Goal: Book appointment/travel/reservation

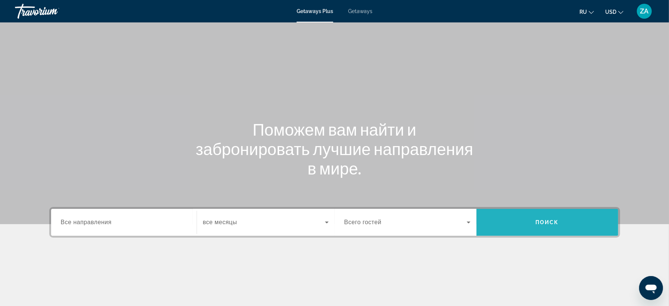
click at [555, 220] on span "Поиск" at bounding box center [547, 222] width 24 height 6
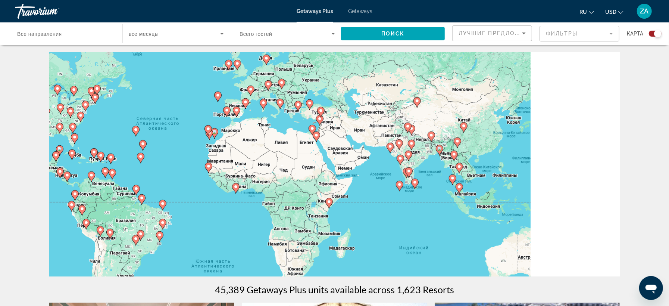
drag, startPoint x: 573, startPoint y: 214, endPoint x: 417, endPoint y: 185, distance: 158.2
click at [417, 185] on gmp-advanced-marker "Main content" at bounding box center [414, 183] width 7 height 11
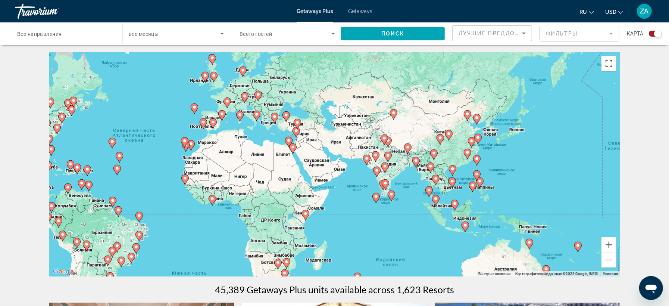
drag, startPoint x: 522, startPoint y: 192, endPoint x: 499, endPoint y: 206, distance: 27.1
click at [499, 206] on div "Чтобы активировать перетаскивание с помощью клавиатуры, нажмите Alt + Ввод. Пос…" at bounding box center [334, 164] width 571 height 224
click at [609, 246] on button "Увеличить" at bounding box center [608, 244] width 15 height 15
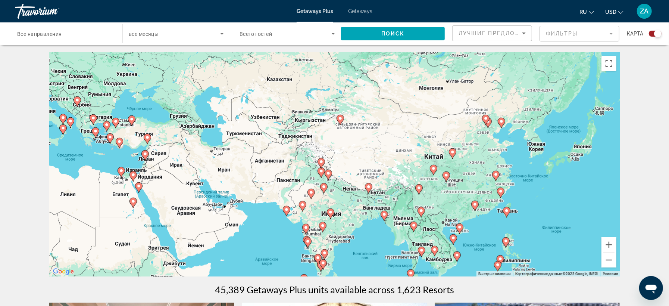
drag, startPoint x: 569, startPoint y: 220, endPoint x: 455, endPoint y: 268, distance: 123.7
click at [455, 268] on div "Чтобы активировать перетаскивание с помощью клавиатуры, нажмите Alt + Ввод. Пос…" at bounding box center [334, 164] width 571 height 224
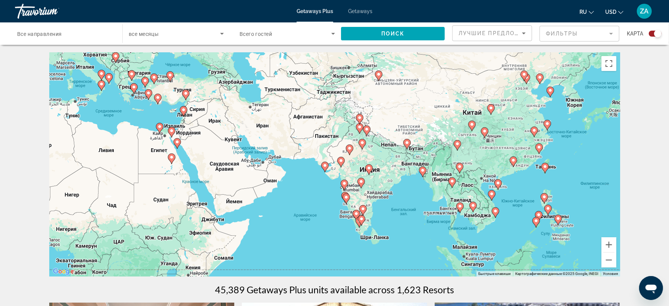
drag, startPoint x: 483, startPoint y: 240, endPoint x: 521, endPoint y: 197, distance: 57.3
click at [521, 197] on div "Чтобы активировать перетаскивание с помощью клавиатуры, нажмите Alt + Ввод. Пос…" at bounding box center [334, 164] width 571 height 224
click at [498, 185] on image "Main content" at bounding box center [498, 183] width 4 height 4
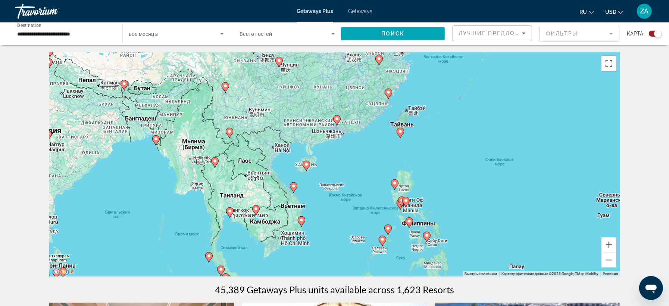
drag, startPoint x: 366, startPoint y: 243, endPoint x: 339, endPoint y: 248, distance: 27.0
click at [339, 248] on div "Чтобы активировать перетаскивание с помощью клавиатуры, нажмите Alt + Ввод. Пос…" at bounding box center [334, 164] width 571 height 224
click at [307, 166] on image "Main content" at bounding box center [306, 164] width 4 height 4
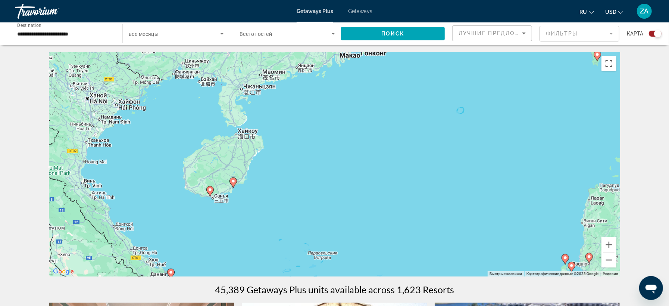
click at [611, 259] on button "Уменьшить" at bounding box center [608, 259] width 15 height 15
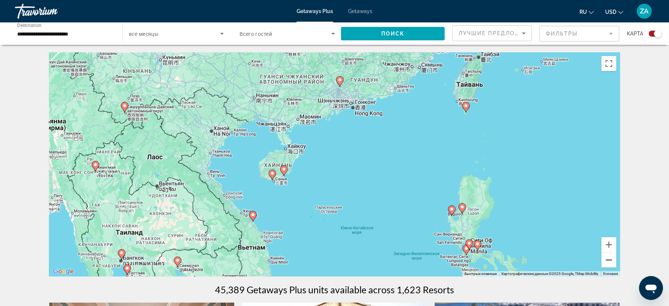
click at [611, 259] on button "Уменьшить" at bounding box center [608, 259] width 15 height 15
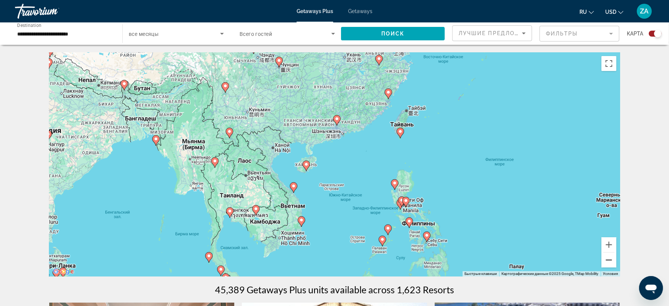
click at [611, 259] on button "Уменьшить" at bounding box center [608, 259] width 15 height 15
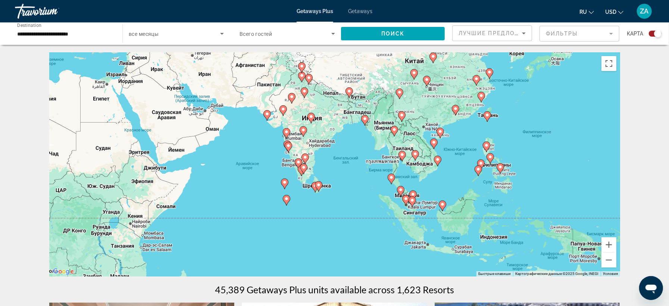
drag, startPoint x: 500, startPoint y: 231, endPoint x: 621, endPoint y: 201, distance: 124.0
click at [620, 201] on div "Чтобы активировать перетаскивание с помощью клавиатуры, нажмите Alt + Ввод. Пос…" at bounding box center [334, 164] width 571 height 224
click at [121, 95] on gmp-advanced-marker "Main content" at bounding box center [119, 91] width 7 height 11
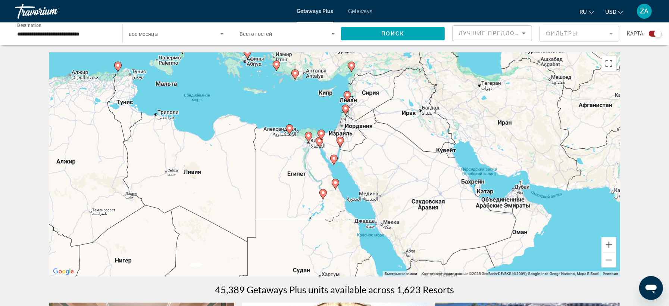
click at [334, 161] on icon "Main content" at bounding box center [333, 160] width 7 height 10
type input "**********"
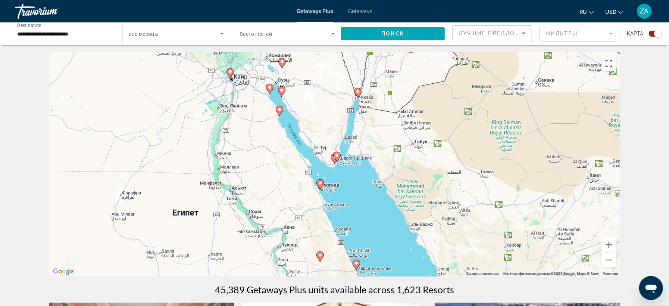
click at [339, 159] on gmp-advanced-marker "Main content" at bounding box center [336, 156] width 7 height 11
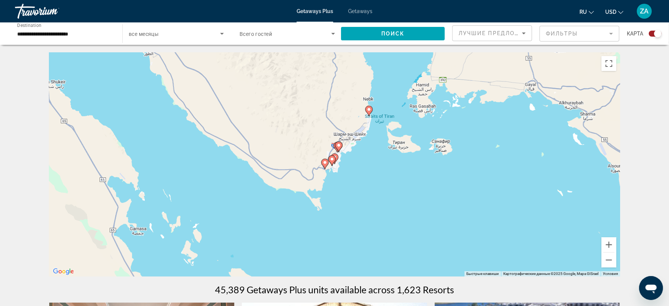
click at [337, 162] on gmp-advanced-marker "Main content" at bounding box center [334, 158] width 7 height 11
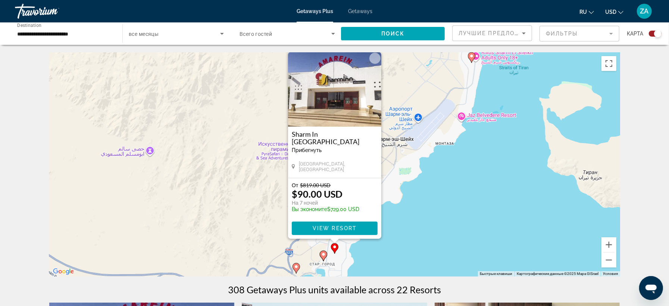
click at [322, 256] on image "Main content" at bounding box center [323, 254] width 4 height 4
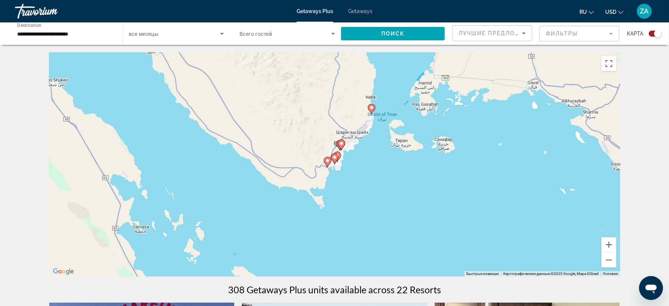
click at [327, 164] on icon "Main content" at bounding box center [327, 162] width 7 height 10
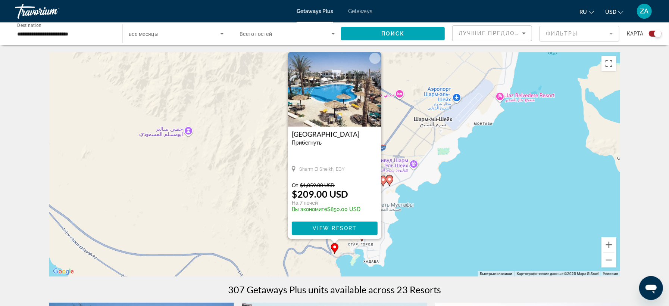
click at [389, 182] on icon "Main content" at bounding box center [389, 181] width 7 height 10
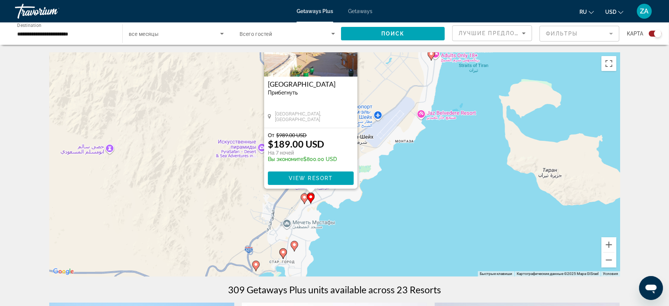
drag, startPoint x: 452, startPoint y: 251, endPoint x: 429, endPoint y: 188, distance: 67.4
click at [429, 188] on div "Чтобы активировать перетаскивание с помощью клавиатуры, нажмите Alt + Ввод. Пос…" at bounding box center [334, 164] width 571 height 224
click at [324, 176] on span "View Resort" at bounding box center [310, 178] width 44 height 6
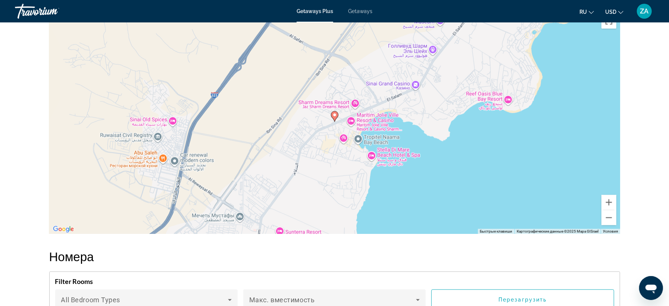
scroll to position [794, 0]
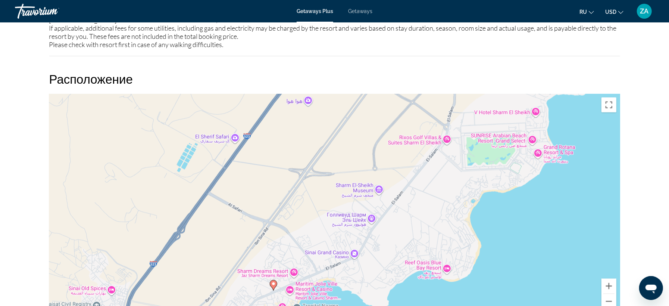
drag, startPoint x: 531, startPoint y: 210, endPoint x: 469, endPoint y: 295, distance: 105.4
click at [469, 297] on div "Чтобы активировать перетаскивание с помощью клавиатуры, нажмите Alt + Ввод. Пос…" at bounding box center [334, 206] width 571 height 224
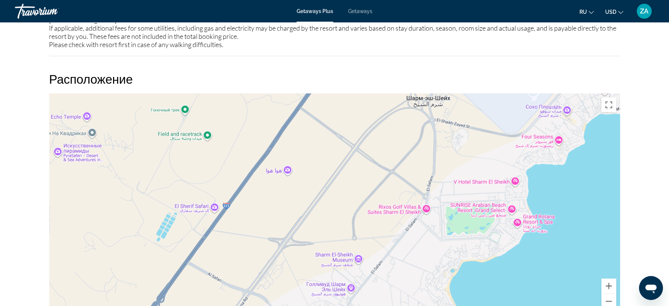
drag, startPoint x: 458, startPoint y: 216, endPoint x: 437, endPoint y: 285, distance: 72.5
click at [437, 285] on div "Чтобы активировать перетаскивание с помощью клавиатуры, нажмите Alt + Ввод. Пос…" at bounding box center [334, 206] width 571 height 224
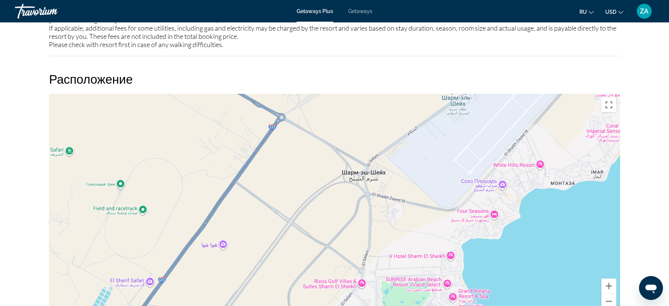
drag, startPoint x: 449, startPoint y: 218, endPoint x: 382, endPoint y: 294, distance: 100.9
click at [382, 295] on div "Чтобы активировать перетаскивание с помощью клавиатуры, нажмите Alt + Ввод. Пос…" at bounding box center [334, 206] width 571 height 224
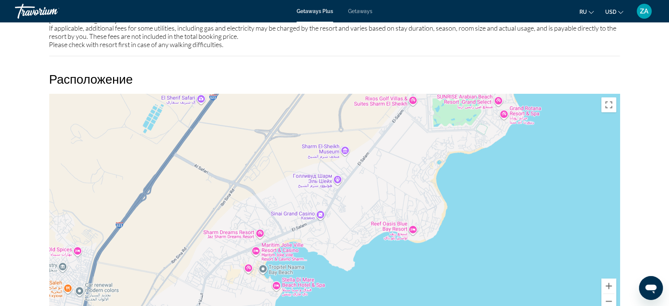
drag, startPoint x: 417, startPoint y: 230, endPoint x: 473, endPoint y: 45, distance: 193.0
click at [473, 94] on div "Чтобы изменить масштаб, прокручивайте карту, удерживая клавишу Ctrl." at bounding box center [334, 206] width 571 height 224
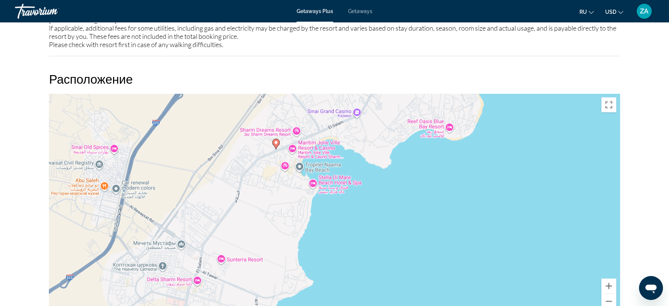
drag, startPoint x: 407, startPoint y: 225, endPoint x: 443, endPoint y: 128, distance: 103.7
click at [443, 128] on div "Чтобы активировать перетаскивание с помощью клавиатуры, нажмите Alt + Ввод. Пос…" at bounding box center [334, 206] width 571 height 224
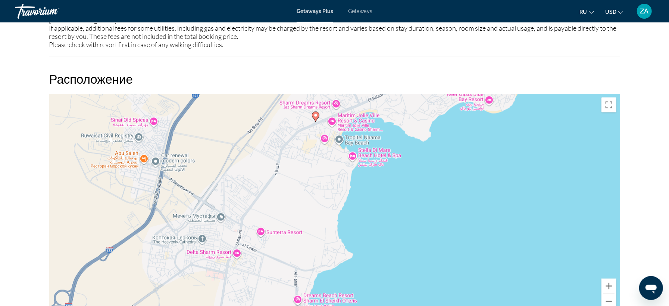
drag, startPoint x: 366, startPoint y: 251, endPoint x: 405, endPoint y: 222, distance: 48.8
click at [405, 222] on div "Чтобы активировать перетаскивание с помощью клавиатуры, нажмите Alt + Ввод. Пос…" at bounding box center [334, 206] width 571 height 224
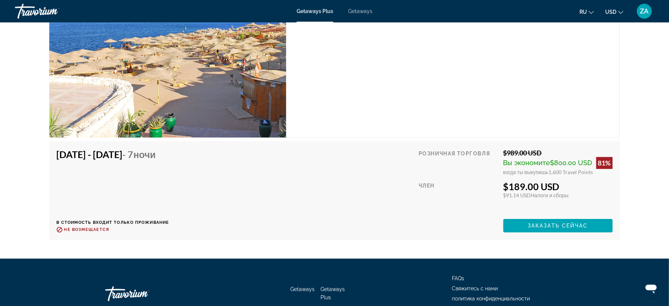
scroll to position [1588, 0]
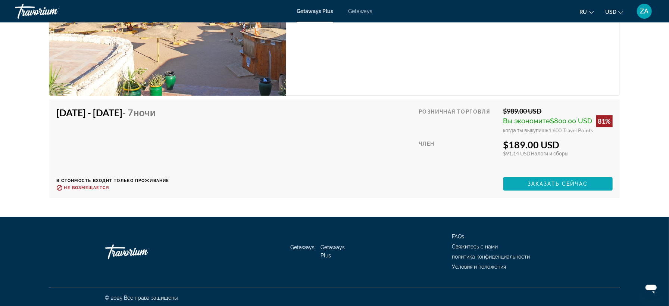
click at [541, 185] on span "Заказать сейчас" at bounding box center [557, 184] width 60 height 6
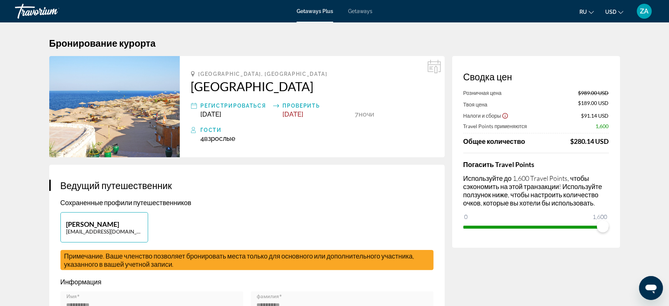
drag, startPoint x: 188, startPoint y: 89, endPoint x: 291, endPoint y: 92, distance: 103.0
copy h2 "[GEOGRAPHIC_DATA]"
click at [100, 108] on img "Main content" at bounding box center [114, 106] width 131 height 101
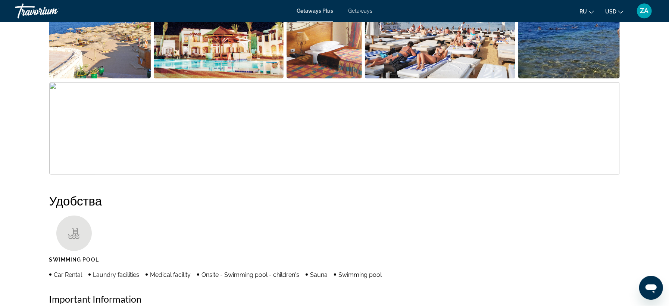
scroll to position [376, 0]
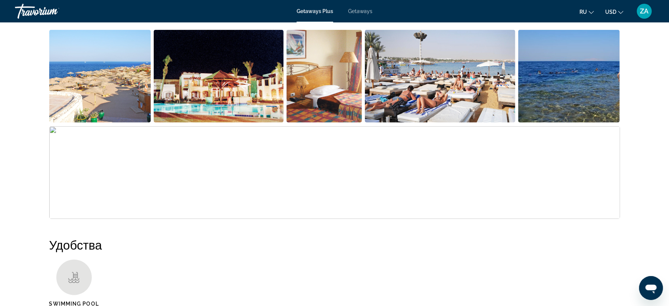
click at [252, 169] on img "Open full-screen image slider" at bounding box center [334, 172] width 571 height 93
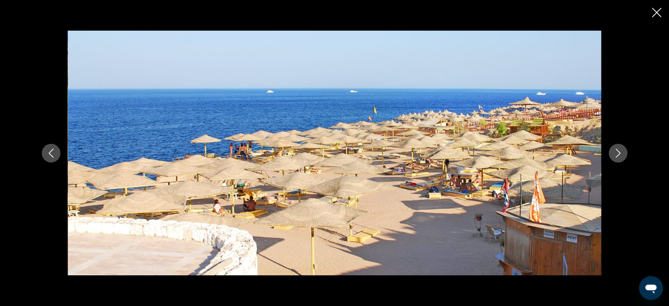
click at [617, 156] on icon "Next image" at bounding box center [617, 152] width 5 height 9
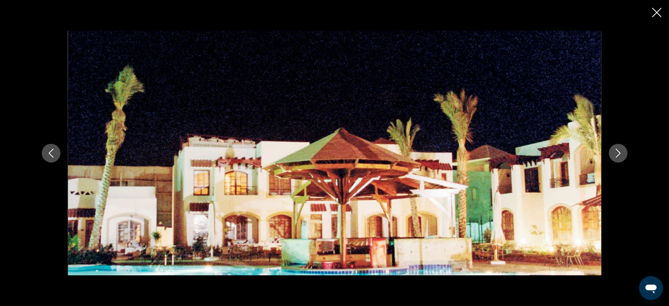
click at [617, 156] on icon "Next image" at bounding box center [617, 152] width 5 height 9
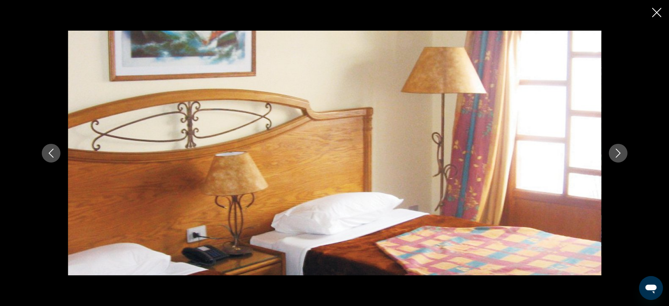
click at [617, 156] on icon "Next image" at bounding box center [617, 152] width 5 height 9
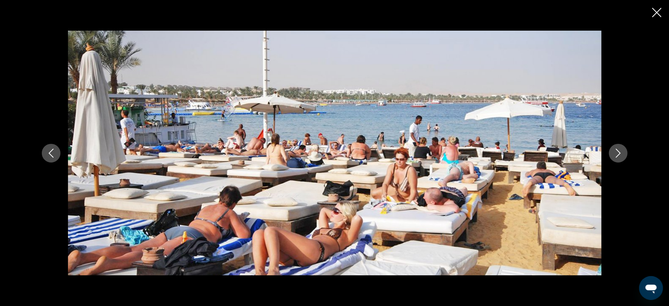
click at [617, 156] on icon "Next image" at bounding box center [617, 152] width 5 height 9
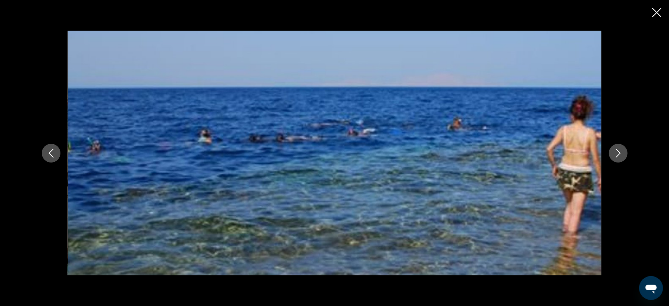
click at [617, 156] on icon "Next image" at bounding box center [617, 152] width 5 height 9
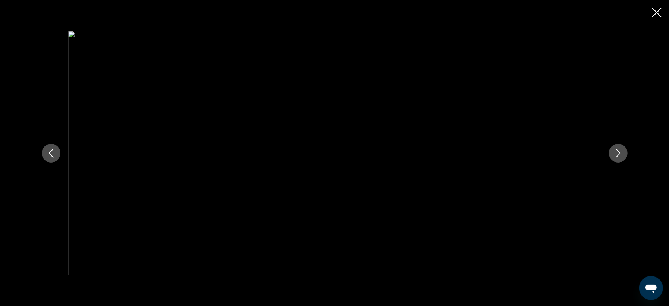
click at [617, 156] on icon "Next image" at bounding box center [617, 152] width 5 height 9
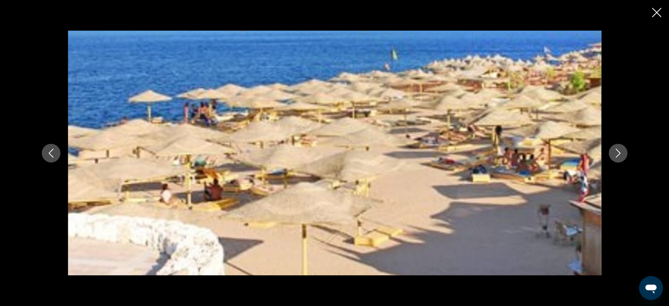
click at [617, 156] on icon "Next image" at bounding box center [617, 152] width 5 height 9
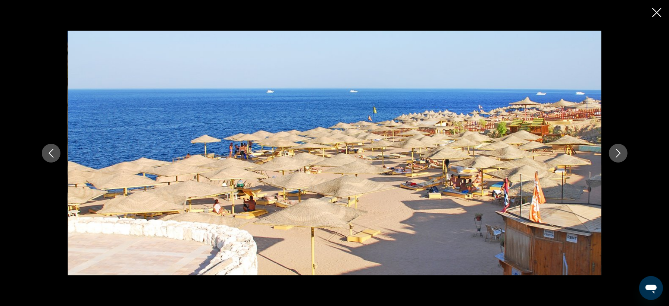
click at [617, 156] on icon "Next image" at bounding box center [617, 152] width 5 height 9
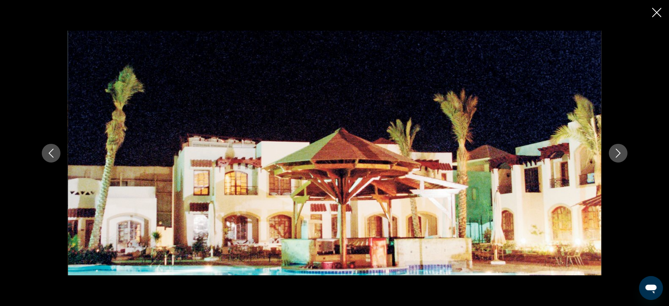
click at [617, 156] on icon "Next image" at bounding box center [617, 152] width 5 height 9
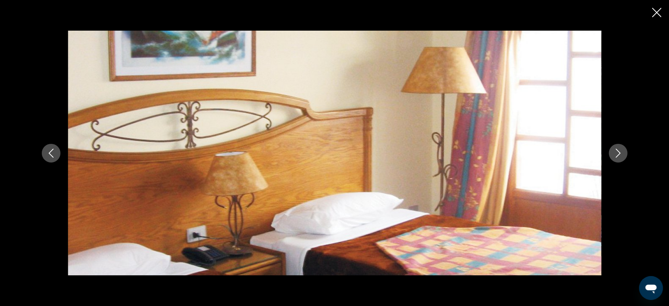
click at [617, 156] on icon "Next image" at bounding box center [617, 152] width 5 height 9
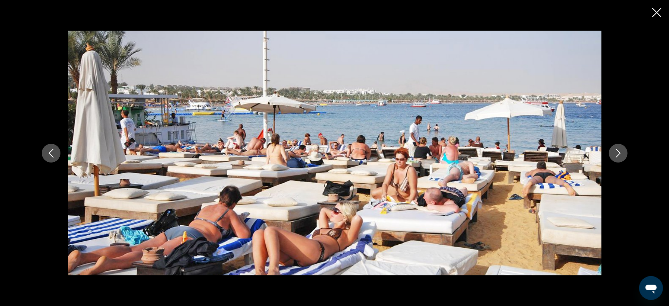
click at [617, 156] on icon "Next image" at bounding box center [617, 152] width 5 height 9
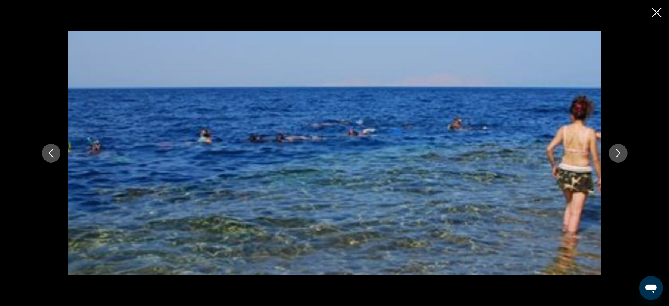
click at [657, 12] on icon "Close slideshow" at bounding box center [656, 12] width 9 height 9
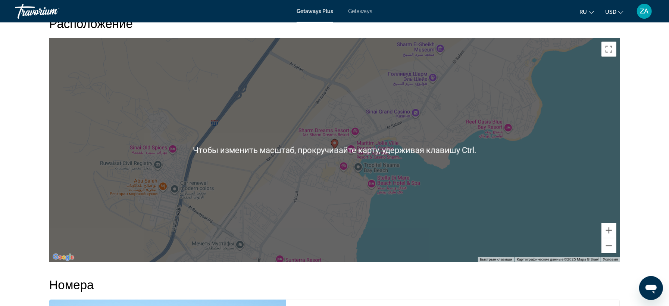
scroll to position [877, 0]
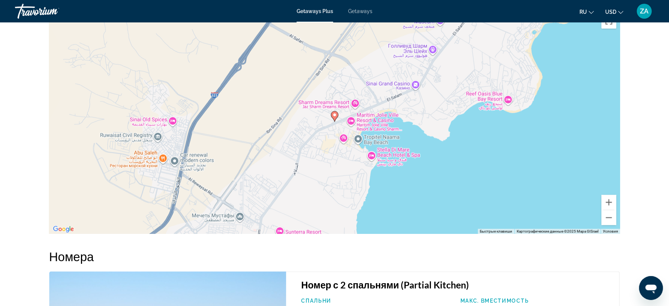
click at [420, 154] on div "Чтобы активировать перетаскивание с помощью клавиатуры, нажмите Alt + Ввод. Пос…" at bounding box center [334, 122] width 571 height 224
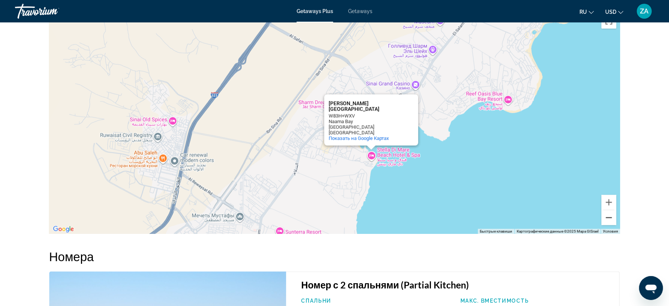
click at [611, 219] on button "Уменьшить" at bounding box center [608, 217] width 15 height 15
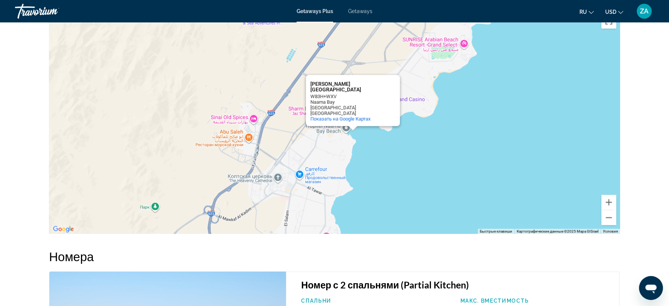
click at [222, 84] on div "Чтобы активировать перетаскивание с помощью клавиатуры, нажмите Alt + Ввод. Пос…" at bounding box center [334, 122] width 571 height 224
drag, startPoint x: 345, startPoint y: 115, endPoint x: 413, endPoint y: 176, distance: 90.9
click at [395, 122] on div "[PERSON_NAME][GEOGRAPHIC_DATA] W83H+WXV [GEOGRAPHIC_DATA] [GEOGRAPHIC_DATA] [GE…" at bounding box center [352, 107] width 85 height 29
click at [440, 170] on div "Чтобы активировать перетаскивание с помощью клавиатуры, нажмите Alt + Ввод. Пос…" at bounding box center [334, 122] width 571 height 224
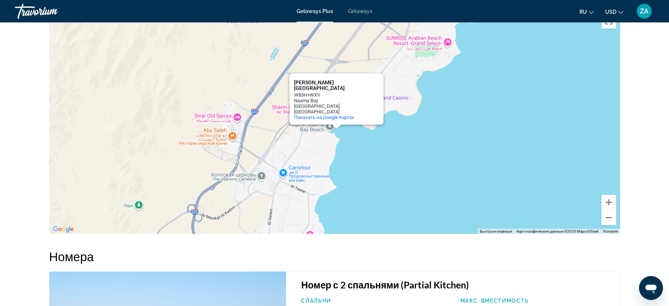
drag, startPoint x: 498, startPoint y: 125, endPoint x: 481, endPoint y: 124, distance: 17.2
click at [481, 124] on div "Чтобы активировать перетаскивание с помощью клавиатуры, нажмите Alt + Ввод. Пос…" at bounding box center [334, 122] width 571 height 224
click at [612, 219] on button "Уменьшить" at bounding box center [608, 217] width 15 height 15
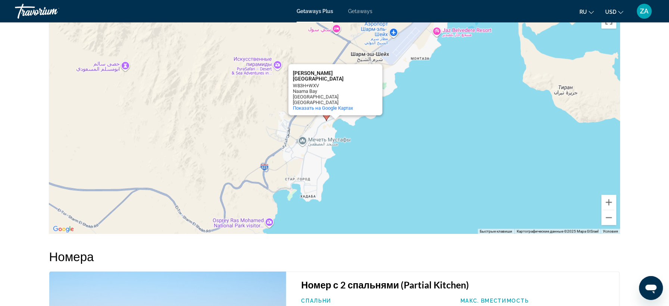
click at [326, 121] on icon "Main content" at bounding box center [326, 115] width 7 height 10
click at [326, 117] on icon "Main content" at bounding box center [326, 116] width 7 height 10
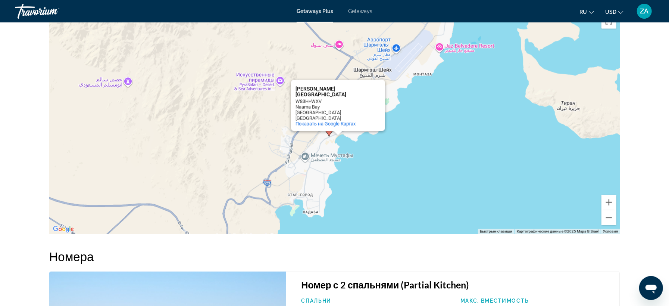
drag, startPoint x: 326, startPoint y: 117, endPoint x: 328, endPoint y: 133, distance: 16.6
click at [328, 133] on icon "Main content" at bounding box center [328, 131] width 7 height 10
click at [340, 123] on span "Показать на Google Картах" at bounding box center [325, 124] width 60 height 6
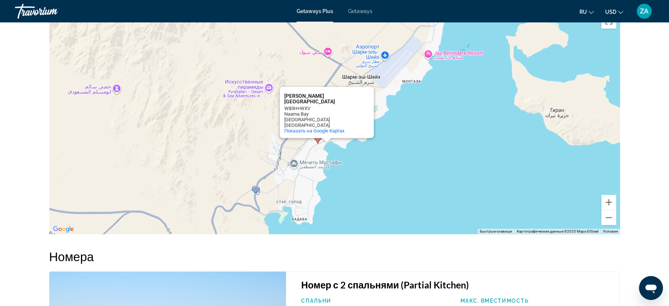
drag, startPoint x: 454, startPoint y: 146, endPoint x: 442, endPoint y: 154, distance: 14.1
click at [442, 154] on div "Чтобы активировать перетаскивание с помощью клавиатуры, нажмите Alt + Ввод. Пос…" at bounding box center [334, 122] width 571 height 224
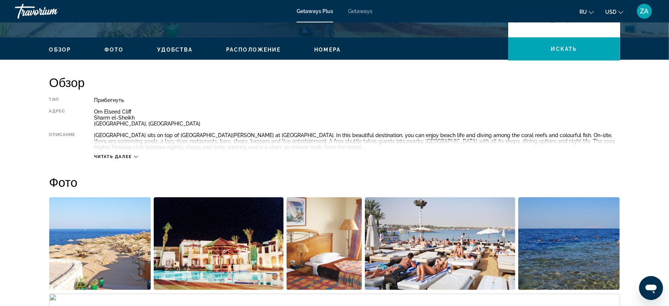
scroll to position [84, 0]
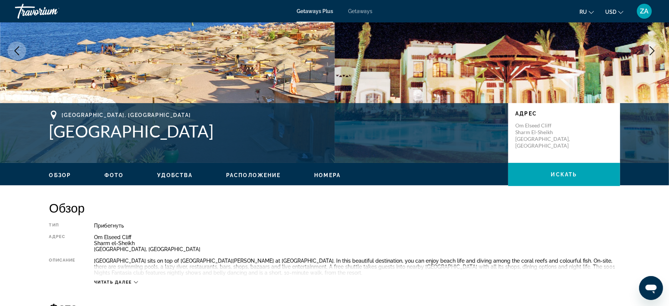
click at [254, 173] on span "Расположение" at bounding box center [253, 175] width 54 height 6
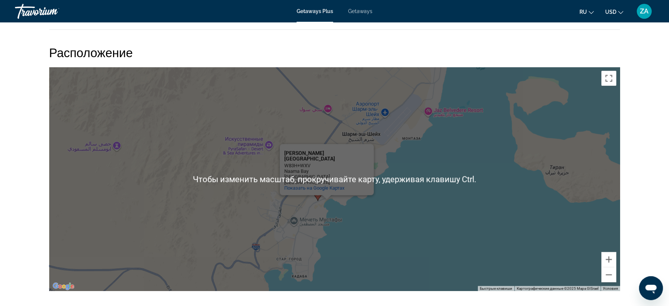
scroll to position [862, 0]
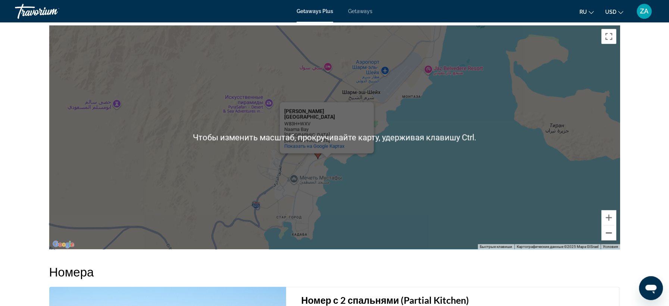
click at [612, 234] on button "Уменьшить" at bounding box center [608, 232] width 15 height 15
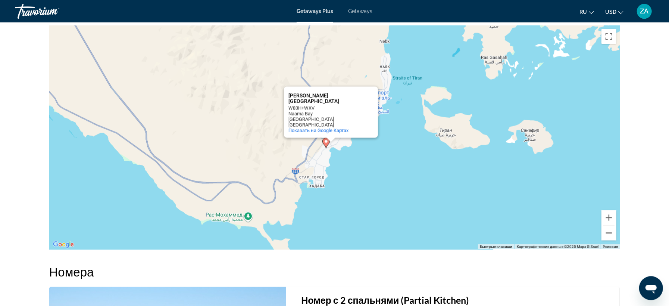
click at [608, 234] on button "Уменьшить" at bounding box center [608, 232] width 15 height 15
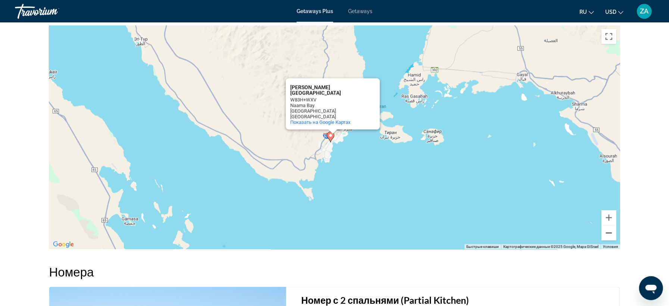
click at [608, 234] on button "Уменьшить" at bounding box center [608, 232] width 15 height 15
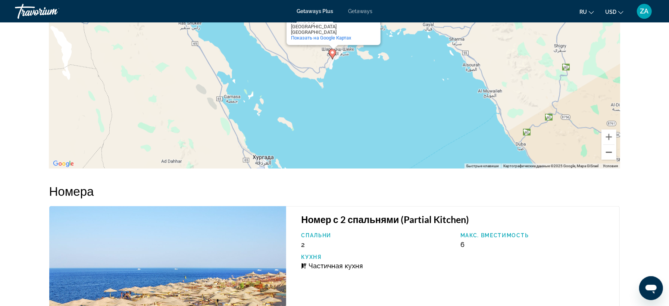
scroll to position [904, 0]
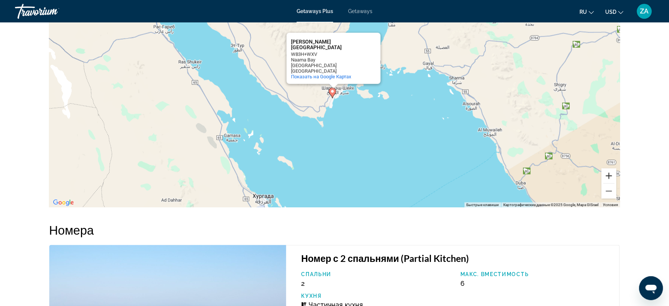
click at [613, 172] on button "Увеличить" at bounding box center [608, 175] width 15 height 15
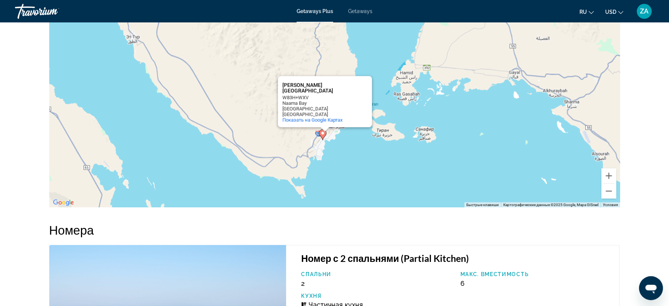
drag, startPoint x: 424, startPoint y: 144, endPoint x: 416, endPoint y: 185, distance: 41.8
click at [416, 185] on div "Чтобы активировать перетаскивание с помощью клавиатуры, нажмите Alt + Ввод. Пос…" at bounding box center [334, 95] width 571 height 224
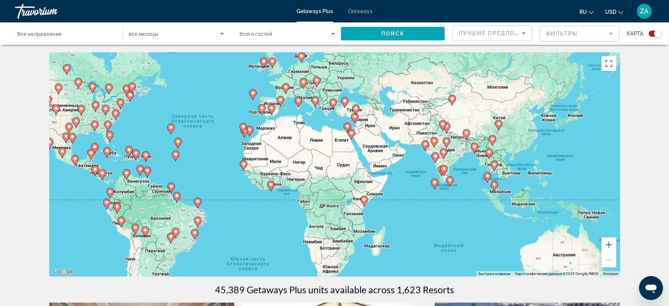
drag, startPoint x: 524, startPoint y: 234, endPoint x: 403, endPoint y: 203, distance: 124.9
click at [403, 203] on div "Чтобы активировать перетаскивание с помощью клавиатуры, нажмите Alt + Ввод. Пос…" at bounding box center [334, 164] width 571 height 224
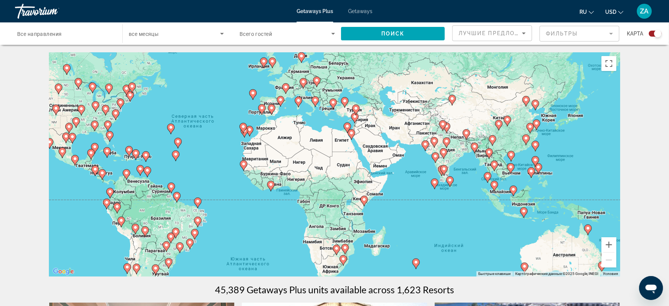
click at [350, 134] on image "Main content" at bounding box center [351, 133] width 4 height 4
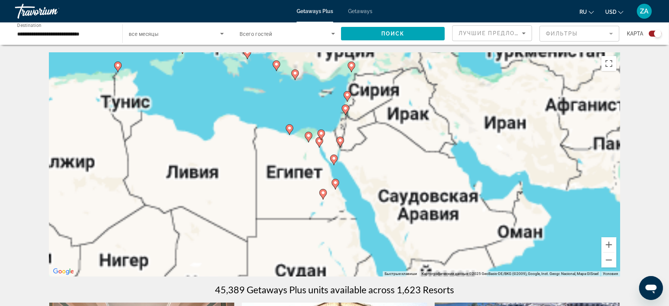
click at [334, 166] on div "Чтобы активировать перетаскивание с помощью клавиатуры, нажмите Alt + Ввод. Пос…" at bounding box center [334, 164] width 571 height 224
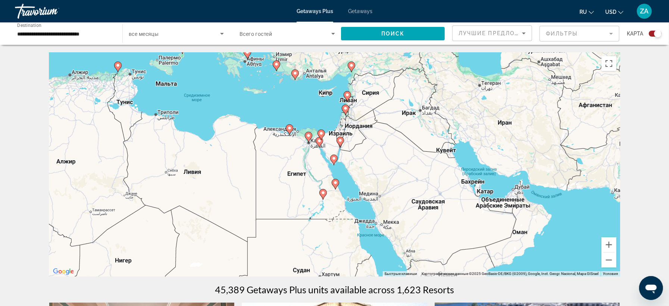
click at [333, 158] on image "Main content" at bounding box center [334, 158] width 4 height 4
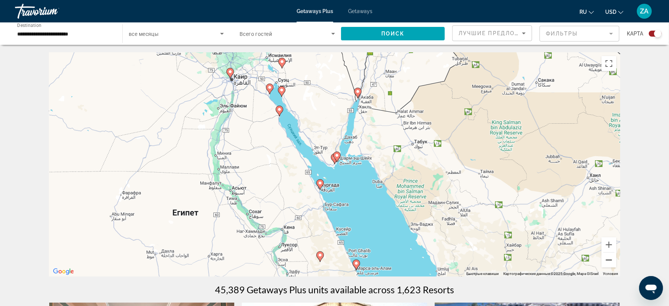
click at [607, 259] on button "Уменьшить" at bounding box center [608, 259] width 15 height 15
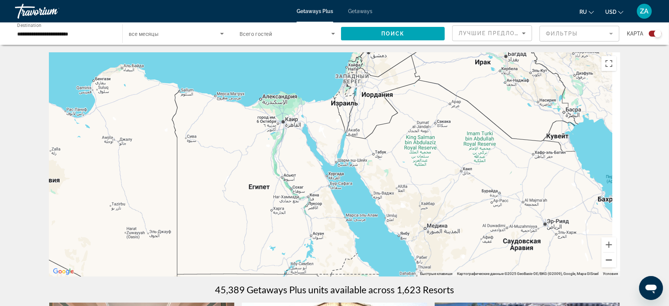
click at [607, 259] on button "Уменьшить" at bounding box center [608, 259] width 15 height 15
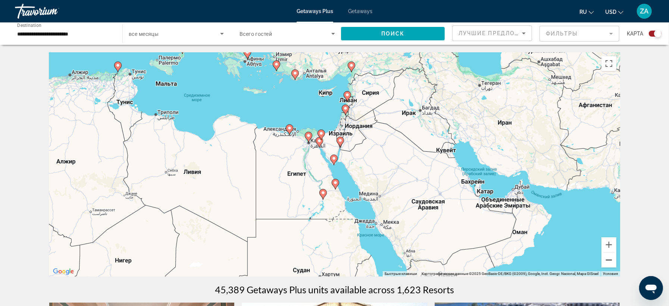
click at [606, 257] on button "Уменьшить" at bounding box center [608, 259] width 15 height 15
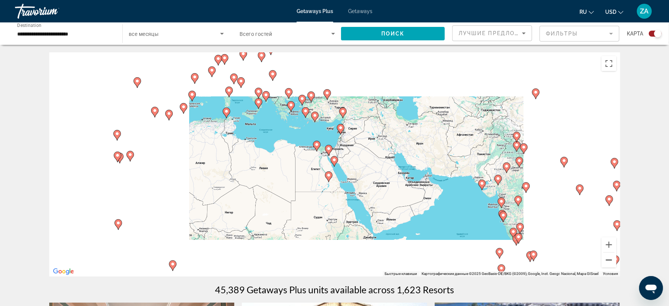
click at [608, 261] on button "Уменьшить" at bounding box center [608, 259] width 15 height 15
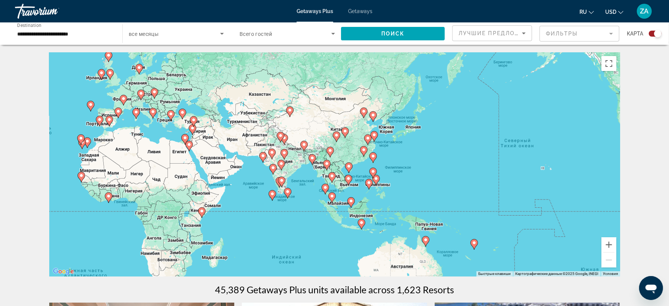
drag, startPoint x: 419, startPoint y: 224, endPoint x: 272, endPoint y: 209, distance: 148.5
click at [272, 209] on div "Для навигации используйте клавиши со стрелками. Чтобы активировать перетаскиван…" at bounding box center [334, 164] width 571 height 224
click at [377, 139] on gmp-advanced-marker "Main content" at bounding box center [373, 136] width 7 height 11
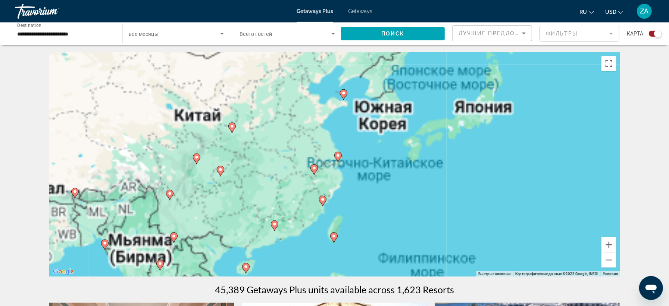
type input "**********"
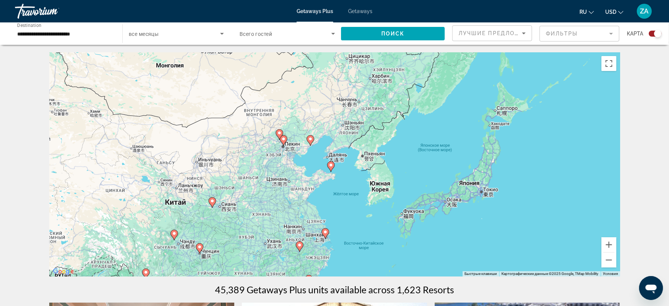
drag, startPoint x: 342, startPoint y: 127, endPoint x: 333, endPoint y: 193, distance: 66.7
click at [333, 193] on div "Для навигации используйте клавиши со стрелками. Чтобы активировать перетаскиван…" at bounding box center [334, 164] width 571 height 224
click at [611, 250] on button "Увеличить" at bounding box center [608, 244] width 15 height 15
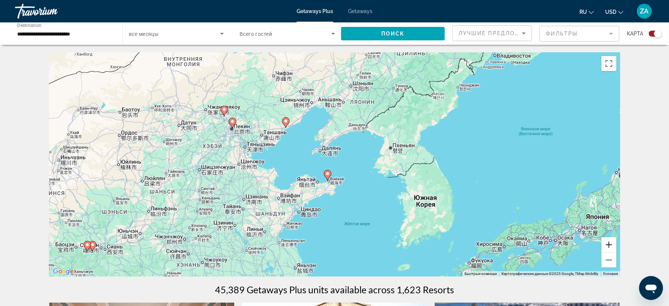
click at [608, 246] on button "Увеличить" at bounding box center [608, 244] width 15 height 15
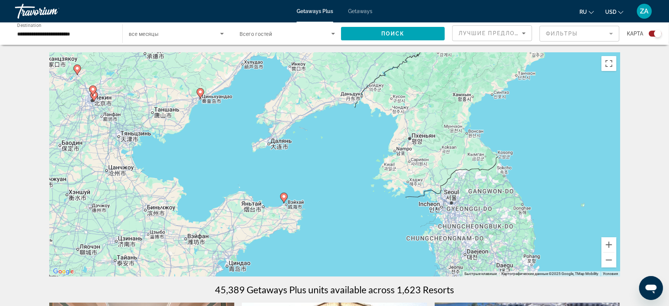
drag, startPoint x: 565, startPoint y: 167, endPoint x: 529, endPoint y: 172, distance: 36.9
click at [529, 172] on div "Для навигации используйте клавиши со стрелками. Чтобы активировать перетаскиван…" at bounding box center [334, 164] width 571 height 224
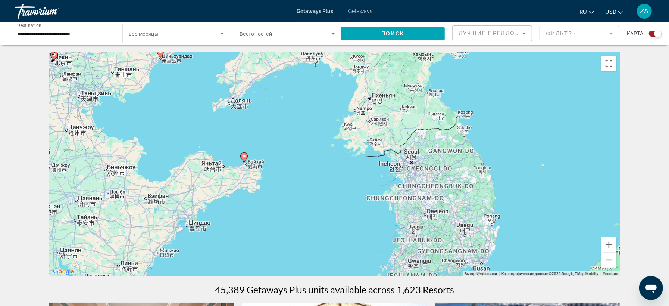
drag, startPoint x: 372, startPoint y: 219, endPoint x: 333, endPoint y: 180, distance: 55.1
click at [333, 180] on div "Для навигации используйте клавиши со стрелками. Чтобы активировать перетаскиван…" at bounding box center [334, 164] width 571 height 224
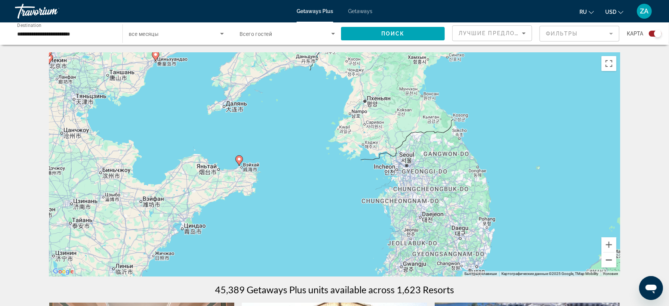
click at [611, 262] on button "Уменьшить" at bounding box center [608, 259] width 15 height 15
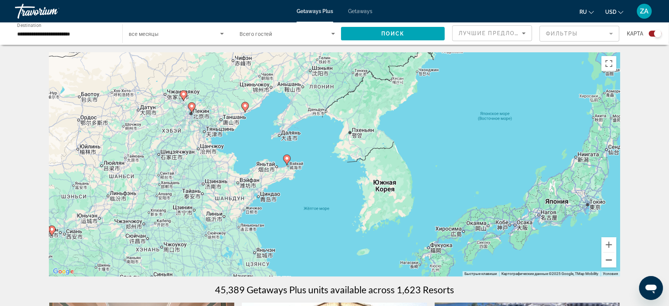
click at [610, 262] on button "Уменьшить" at bounding box center [608, 259] width 15 height 15
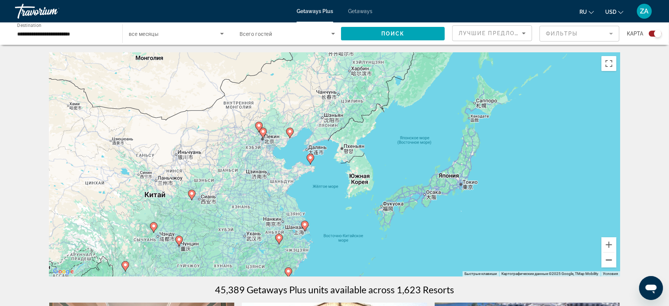
click at [610, 262] on button "Уменьшить" at bounding box center [608, 259] width 15 height 15
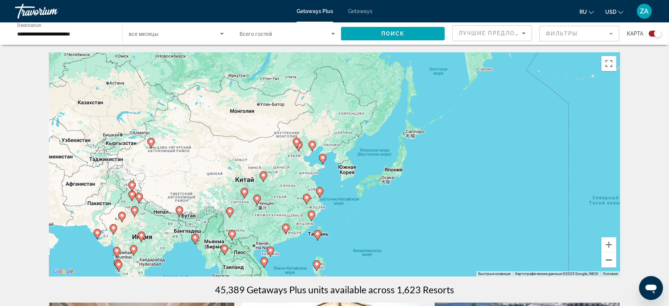
click at [610, 262] on button "Уменьшить" at bounding box center [608, 259] width 15 height 15
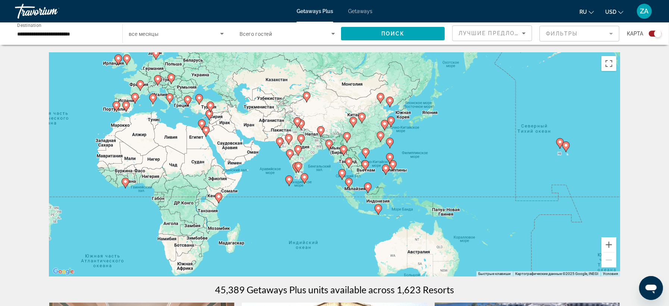
drag, startPoint x: 414, startPoint y: 218, endPoint x: 470, endPoint y: 146, distance: 91.6
click at [473, 151] on div "Для навигации используйте клавиши со стрелками. Чтобы активировать перетаскиван…" at bounding box center [334, 164] width 571 height 224
